Goal: Use online tool/utility: Use online tool/utility

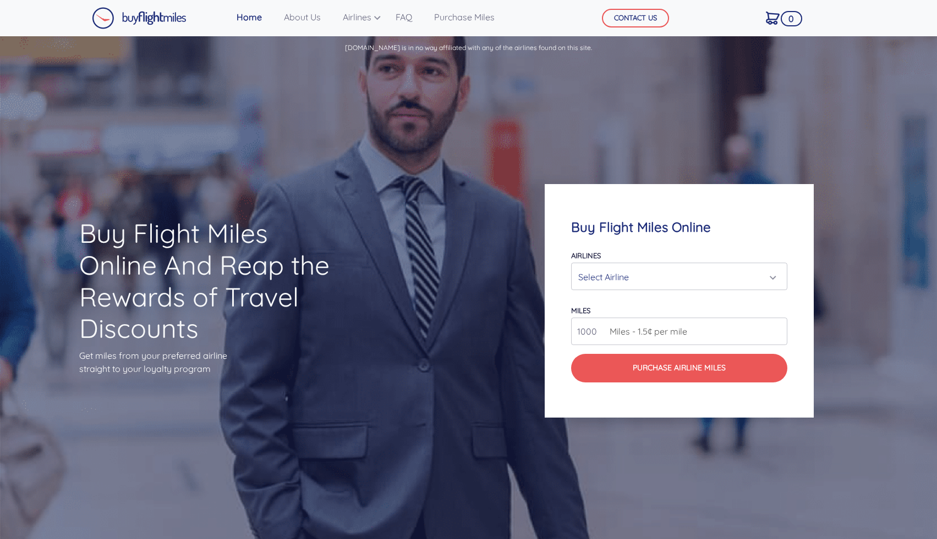
click at [645, 273] on div "Select Airline" at bounding box center [675, 277] width 195 height 21
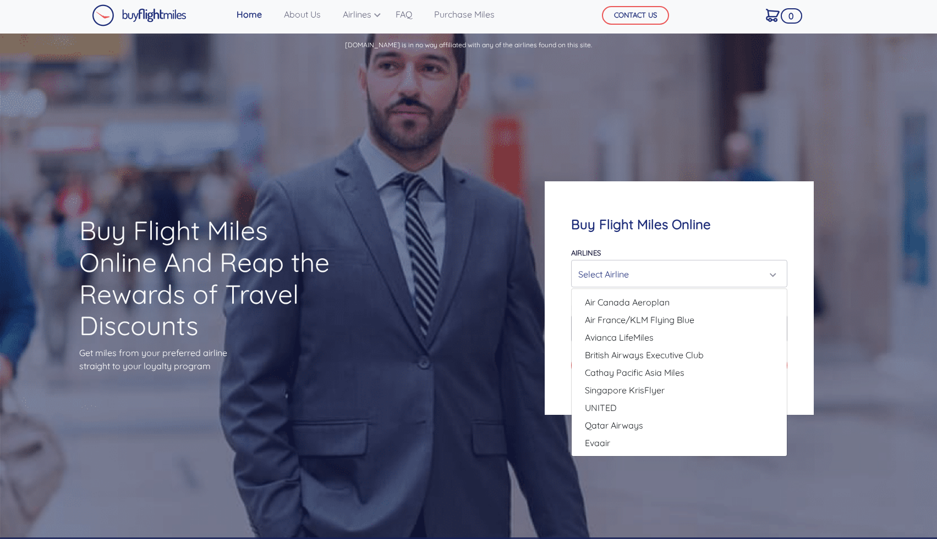
click at [632, 276] on div "Select Airline" at bounding box center [675, 274] width 195 height 21
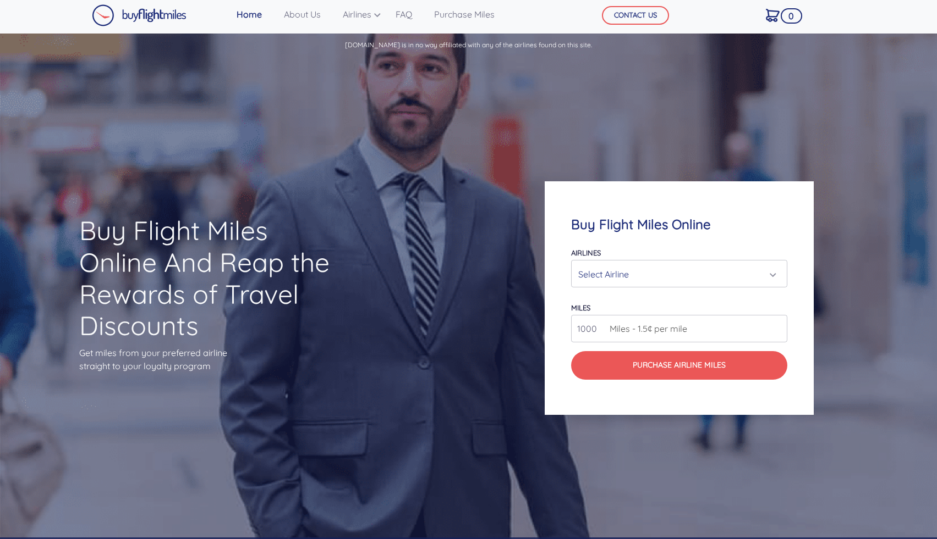
click at [632, 276] on div "Select Airline" at bounding box center [675, 274] width 195 height 21
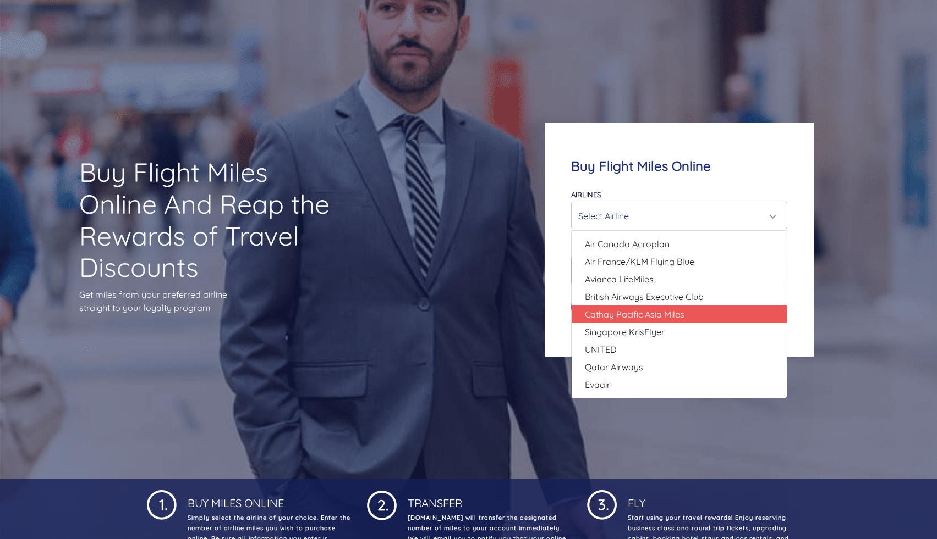
scroll to position [59, 0]
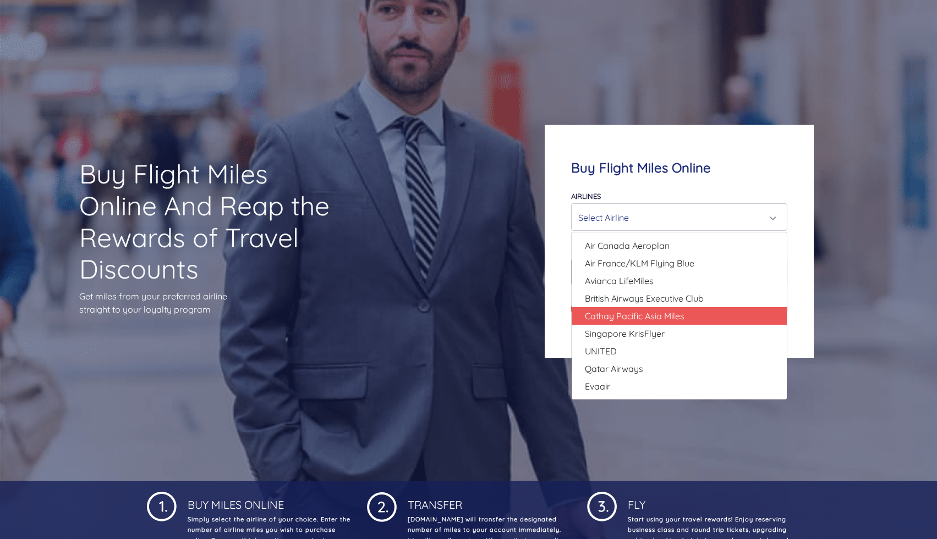
click at [691, 315] on link "Cathay Pacific Asia Miles" at bounding box center [678, 316] width 215 height 18
select select "Cathay Pacific Asia Miles"
type input "80000"
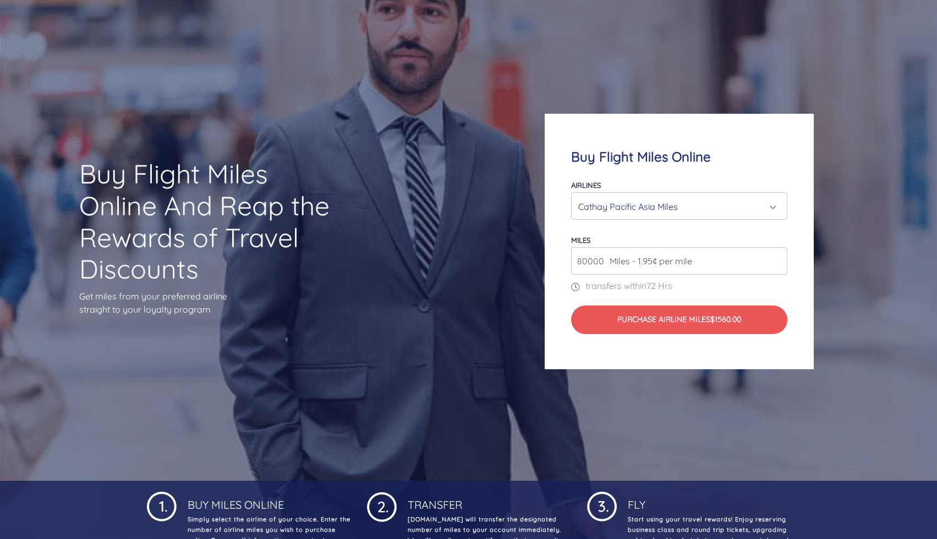
click at [652, 263] on span "Miles - 1.95¢ per mile" at bounding box center [648, 261] width 88 height 13
click at [651, 200] on div "Cathay Pacific Asia Miles" at bounding box center [675, 206] width 195 height 21
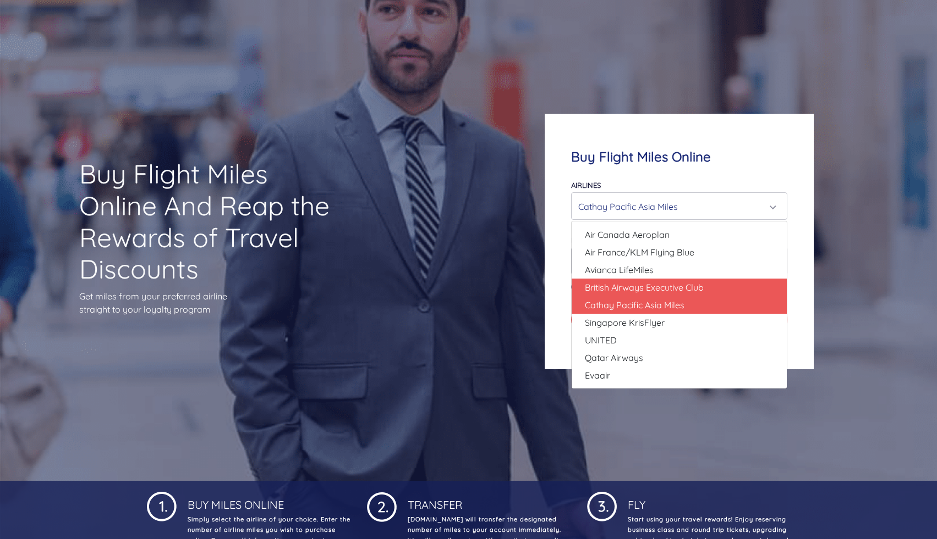
click at [648, 285] on span "British Airways Executive Club" at bounding box center [644, 287] width 119 height 13
select select "British Airways Executive Club"
